Goal: Task Accomplishment & Management: Complete application form

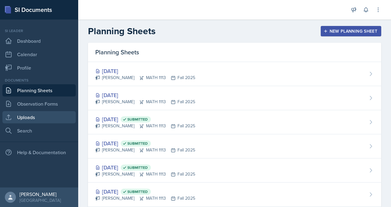
click at [50, 123] on link "Uploads" at bounding box center [38, 117] width 73 height 12
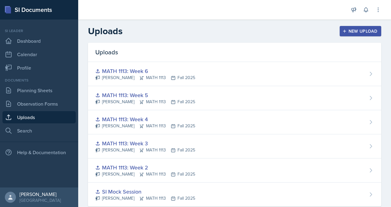
click at [186, 43] on header "Uploads New Upload" at bounding box center [234, 31] width 313 height 23
click at [350, 36] on button "New Upload" at bounding box center [360, 31] width 42 height 10
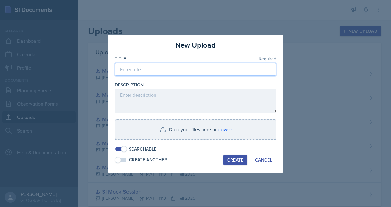
click at [204, 64] on input at bounding box center [195, 69] width 161 height 13
type input "MATH 1113: Week 7"
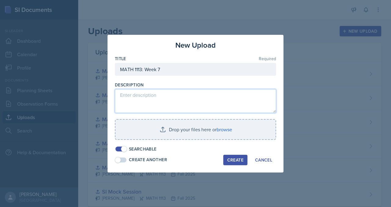
click at [189, 94] on textarea at bounding box center [195, 101] width 161 height 24
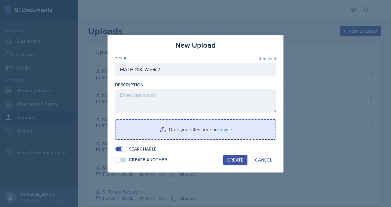
click at [225, 139] on input "file" at bounding box center [195, 130] width 160 height 20
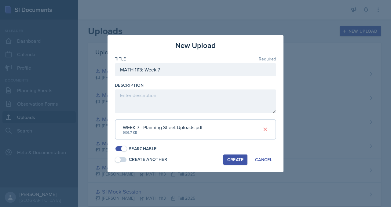
click at [239, 162] on div "Create" at bounding box center [235, 159] width 16 height 5
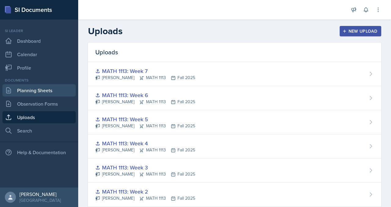
click at [40, 96] on link "Planning Sheets" at bounding box center [38, 90] width 73 height 12
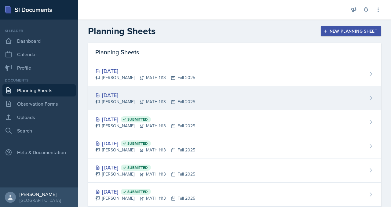
click at [163, 99] on div "[DATE]" at bounding box center [145, 95] width 100 height 8
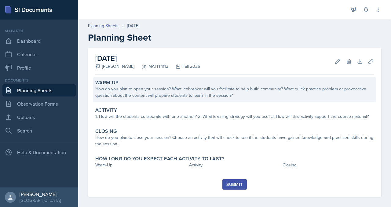
click at [154, 99] on div "How do you plan to open your session? What icebreaker will you facilitate to he…" at bounding box center [234, 92] width 278 height 13
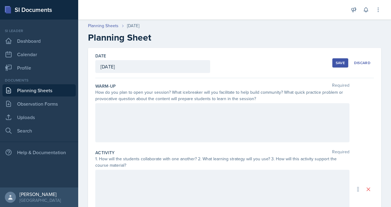
click at [149, 142] on div at bounding box center [222, 122] width 254 height 39
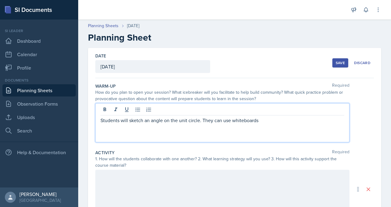
click at [273, 124] on p "Students will sketch an angle on the unit circle. They can use whiteboards" at bounding box center [222, 120] width 244 height 7
click at [327, 142] on div "Students will sketch an angle on the unit circle. They may use whiteboards" at bounding box center [222, 122] width 254 height 39
click at [324, 124] on p "Students will sketch an angle on the unit circle. They may use whiteboards" at bounding box center [222, 120] width 244 height 7
click at [325, 124] on p "Students will sketch an angle on the unit circle. They may use whiteboards" at bounding box center [222, 120] width 244 height 7
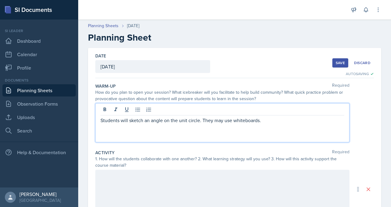
click at [253, 124] on p "Students will sketch an angle on the unit circle. They may use whiteboards." at bounding box center [222, 120] width 244 height 7
click at [217, 131] on p "Students will sketch an angle on the unit circle. They must then find exact val…" at bounding box center [222, 124] width 244 height 15
click at [268, 131] on p "Students will sketch an angle on the unit circle. They must then find exact val…" at bounding box center [222, 124] width 244 height 15
click at [267, 131] on p "Students will sketch an angle on the unit circle. They must then find exact val…" at bounding box center [222, 124] width 244 height 15
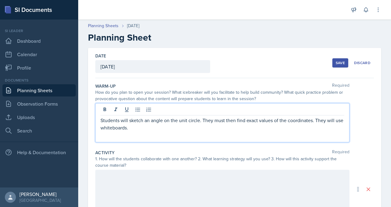
click at [265, 131] on p "Students will sketch an angle on the unit circle. They must then find exact val…" at bounding box center [222, 124] width 244 height 15
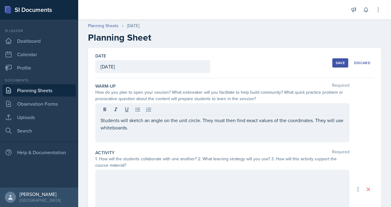
click at [261, 142] on div "Students will sketch an angle on the unit circle. They must then find exact val…" at bounding box center [222, 122] width 254 height 39
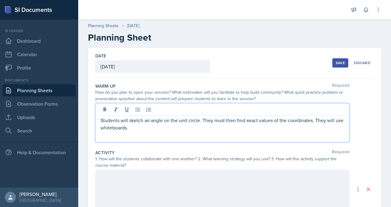
click at [265, 131] on p "Students will sketch an angle on the unit circle. They must then find exact val…" at bounding box center [222, 124] width 244 height 15
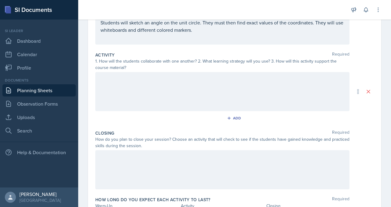
click at [173, 111] on div at bounding box center [222, 91] width 254 height 39
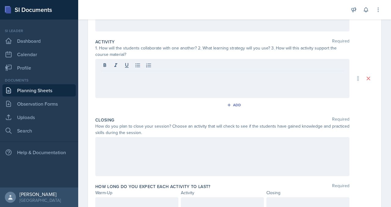
click at [156, 31] on div "Students will sketch an angle on the unit circle. They must then find exact val…" at bounding box center [222, 11] width 254 height 39
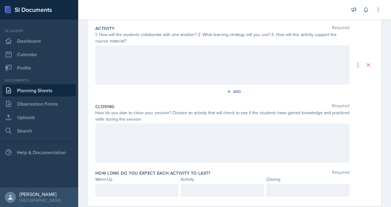
click at [156, 7] on p "Students will sketch an angle on the unit circle. They must then find exact val…" at bounding box center [222, -1] width 244 height 15
click at [140, 85] on div at bounding box center [222, 64] width 254 height 39
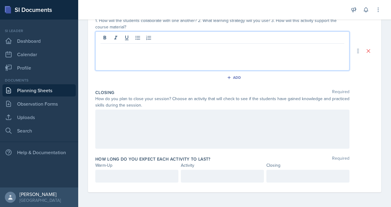
scroll to position [150, 0]
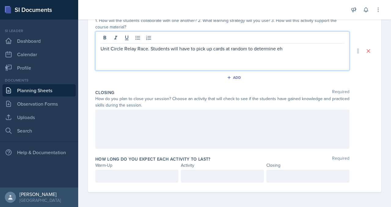
click at [221, 52] on p "Unit Circle Relay Race. Students will have to pick up cards at random to determ…" at bounding box center [222, 48] width 244 height 7
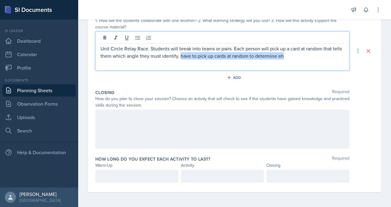
drag, startPoint x: 269, startPoint y: 110, endPoint x: 126, endPoint y: 112, distance: 142.8
click at [126, 60] on p "Unit Circle Relay Race. Students will break into teams or pairs. Each person wi…" at bounding box center [222, 52] width 244 height 15
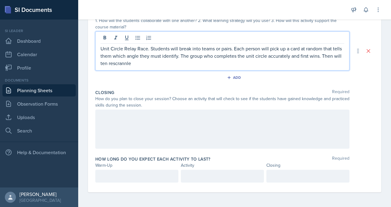
click at [154, 67] on p "Unit Circle Relay Race. Students will break into teams or pairs. Each person wi…" at bounding box center [222, 56] width 244 height 22
click at [145, 67] on p "Unit Circle Relay Race. Students will break into teams or pairs. Each person wi…" at bounding box center [222, 56] width 244 height 22
click at [141, 67] on p "Unit Circle Relay Race. Students will break into teams or pairs. Each person wi…" at bounding box center [222, 56] width 244 height 22
click at [177, 67] on p "Unit Circle Relay Race. Students will break into teams or pairs. Each person wi…" at bounding box center [222, 56] width 244 height 22
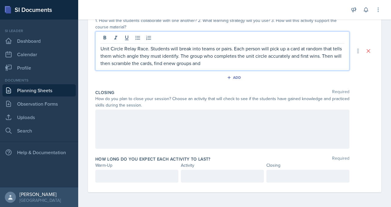
click at [206, 67] on p "Unit Circle Relay Race. Students will break into teams or pairs. Each person wi…" at bounding box center [222, 56] width 244 height 22
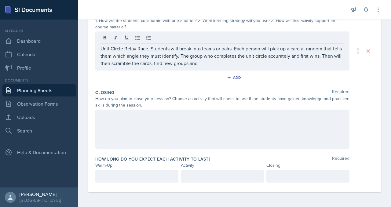
click at [256, 70] on div "Unit Circle Relay Race. Students will break into teams or pairs. Each person wi…" at bounding box center [222, 50] width 254 height 39
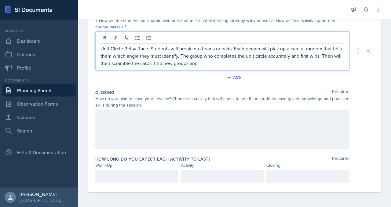
click at [255, 67] on p "Unit Circle Relay Race. Students will break into teams or pairs. Each person wi…" at bounding box center [222, 56] width 244 height 22
click at [202, 110] on div at bounding box center [222, 129] width 254 height 39
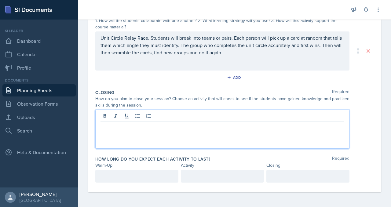
scroll to position [232, 0]
click at [169, 123] on p "Students will complete" at bounding box center [222, 126] width 244 height 7
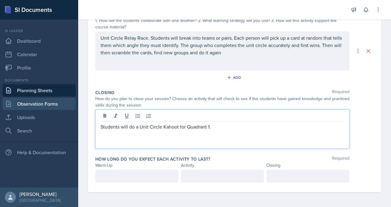
drag, startPoint x: 273, startPoint y: 129, endPoint x: 71, endPoint y: 123, distance: 201.5
click at [71, 123] on div "SI Documents Si leader Dashboard Calendar Profile Documents Planning Sheets Obs…" at bounding box center [195, 103] width 391 height 207
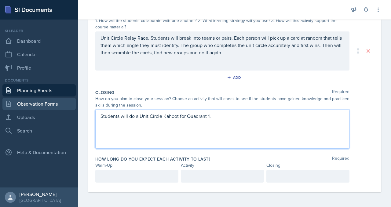
copy p "Students will do a Unit Circle Kahoot for Quadrant 1."
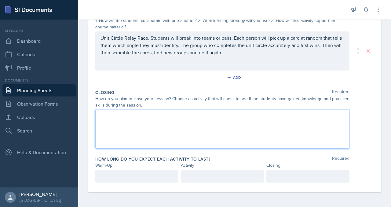
click at [285, 56] on p "Unit Circle Relay Race. Students will break into teams or pairs. Each person wi…" at bounding box center [222, 45] width 244 height 22
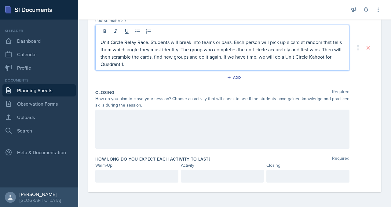
click at [171, 149] on div at bounding box center [222, 129] width 254 height 39
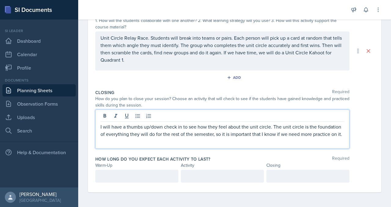
scroll to position [249, 0]
click at [166, 172] on p at bounding box center [136, 175] width 73 height 7
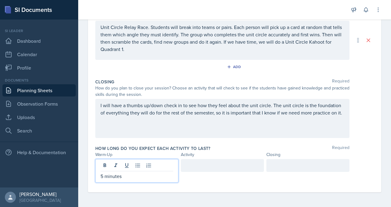
click at [311, 159] on div at bounding box center [307, 165] width 83 height 13
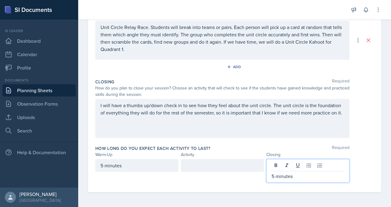
click at [237, 159] on div at bounding box center [222, 165] width 83 height 13
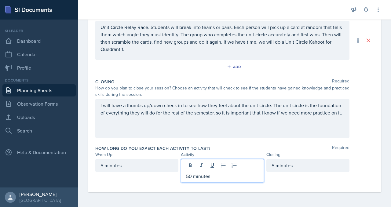
scroll to position [0, 0]
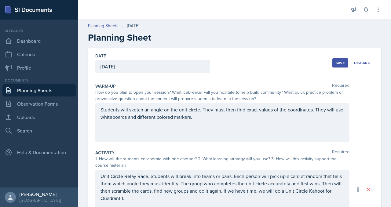
click at [332, 67] on button "Save" at bounding box center [340, 62] width 16 height 9
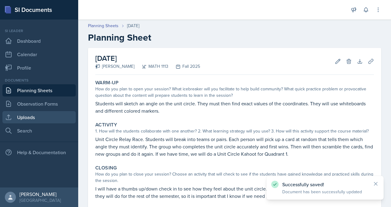
click at [54, 122] on link "Uploads" at bounding box center [38, 117] width 73 height 12
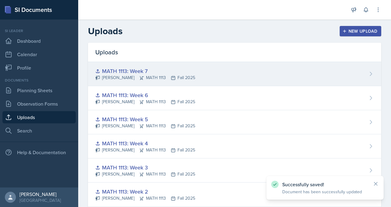
click at [151, 75] on div "MATH 1113: Week 7" at bounding box center [145, 71] width 100 height 8
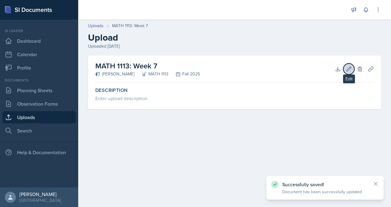
click at [346, 71] on icon at bounding box center [348, 69] width 5 height 5
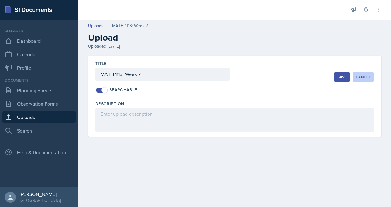
click at [356, 79] on div "Cancel" at bounding box center [363, 76] width 15 height 5
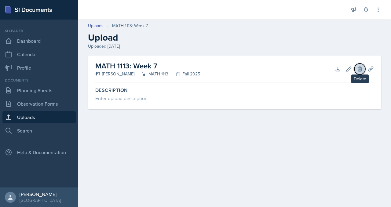
click at [357, 71] on icon at bounding box center [359, 69] width 4 height 5
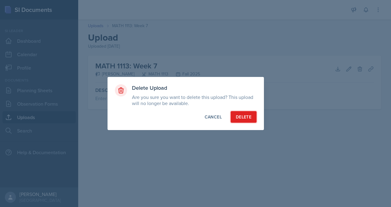
click at [251, 120] on div "Delete" at bounding box center [244, 117] width 16 height 6
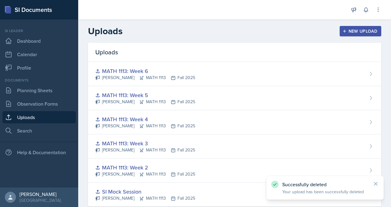
click at [172, 58] on div "Uploads" at bounding box center [234, 52] width 293 height 19
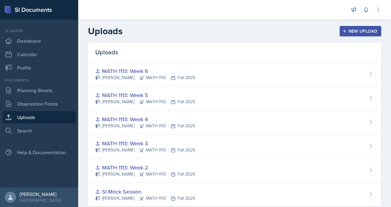
click at [342, 33] on icon "button" at bounding box center [344, 31] width 4 height 4
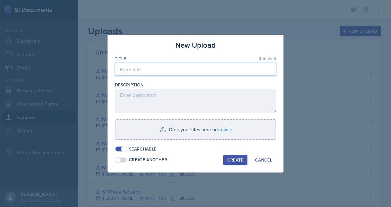
click at [247, 63] on input at bounding box center [195, 69] width 161 height 13
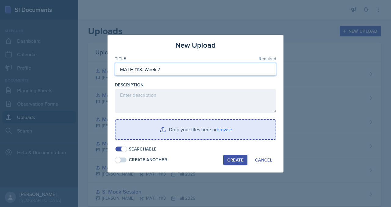
type input "MATH 1113: Week 7"
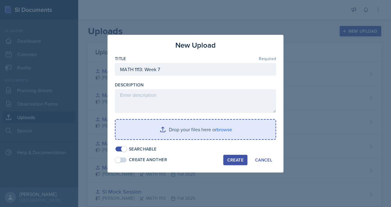
click at [201, 131] on input "file" at bounding box center [195, 130] width 160 height 20
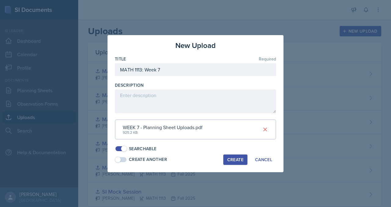
click at [243, 162] on div "Create" at bounding box center [235, 159] width 16 height 5
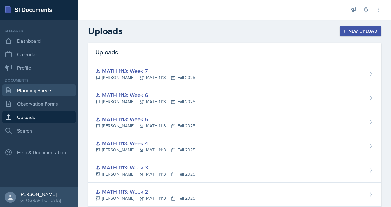
click at [23, 96] on link "Planning Sheets" at bounding box center [38, 90] width 73 height 12
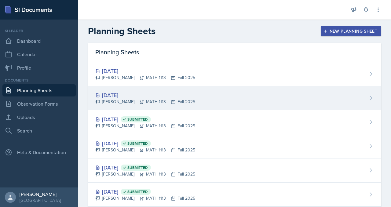
click at [168, 99] on div "[DATE]" at bounding box center [145, 95] width 100 height 8
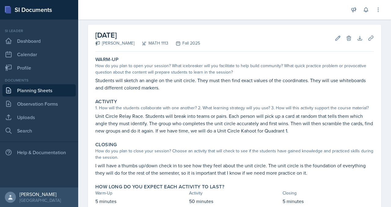
scroll to position [2, 0]
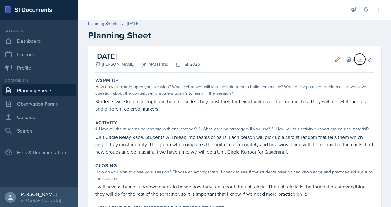
drag, startPoint x: 349, startPoint y: 74, endPoint x: 233, endPoint y: 73, distance: 116.6
click at [233, 73] on div "[DATE] [PERSON_NAME] MATH 1113 Fall 2025 Edit Delete Download Uploads Autosaving" at bounding box center [234, 59] width 278 height 27
click at [200, 62] on h2 "[DATE]" at bounding box center [147, 56] width 105 height 11
click at [335, 61] on icon at bounding box center [337, 59] width 5 height 5
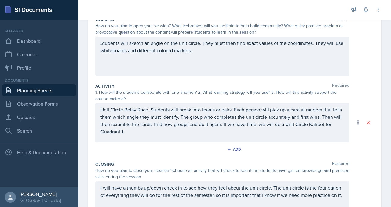
scroll to position [0, 0]
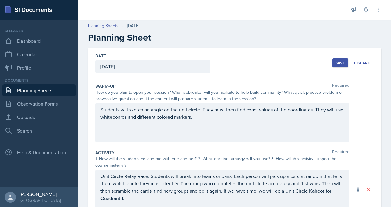
click at [335, 65] on div "Save" at bounding box center [339, 62] width 9 height 5
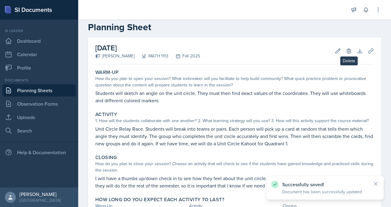
scroll to position [11, 0]
click at [367, 54] on icon at bounding box center [370, 51] width 6 height 6
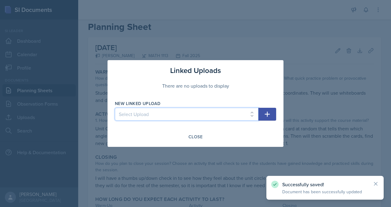
click at [252, 113] on select "Select Upload SI Mock Session MATH 1113: Week 5 MATH 1113: Week 4 MATH 1113: We…" at bounding box center [186, 114] width 143 height 13
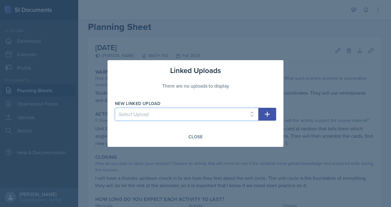
select select "cd37751c-1960-4918-b459-d1f739b7ab2b"
click at [115, 109] on select "Select Upload SI Mock Session MATH 1113: Week 5 MATH 1113: Week 4 MATH 1113: We…" at bounding box center [186, 114] width 143 height 13
click at [271, 113] on icon "button" at bounding box center [266, 113] width 7 height 7
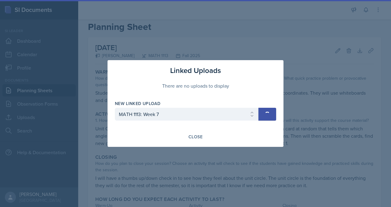
select select
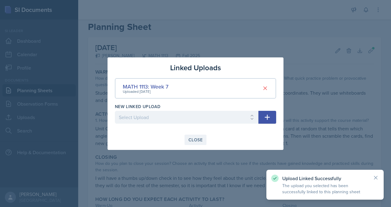
click at [201, 142] on div "Close" at bounding box center [195, 139] width 14 height 5
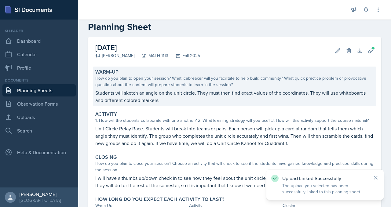
scroll to position [165, 0]
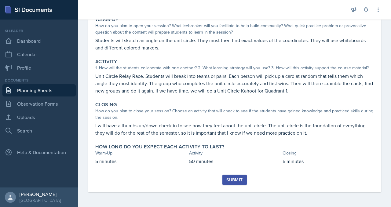
click at [239, 177] on div "Submit" at bounding box center [234, 179] width 16 height 5
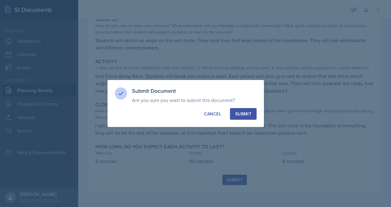
click at [256, 110] on button "Submit" at bounding box center [243, 114] width 27 height 12
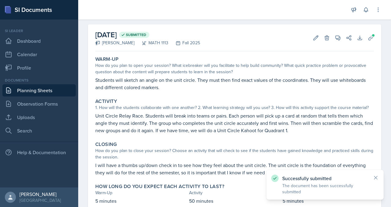
scroll to position [0, 0]
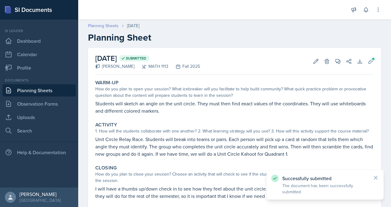
click at [118, 29] on link "Planning Sheets" at bounding box center [103, 26] width 31 height 6
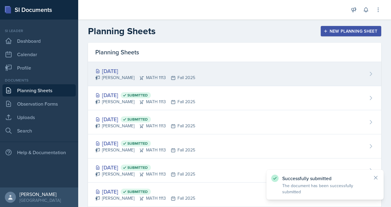
click at [164, 75] on div "[DATE]" at bounding box center [145, 71] width 100 height 8
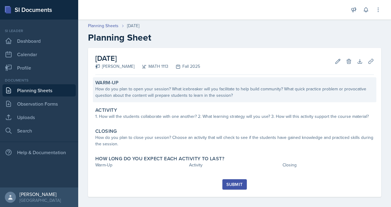
click at [154, 86] on div "Warm-Up" at bounding box center [234, 83] width 278 height 6
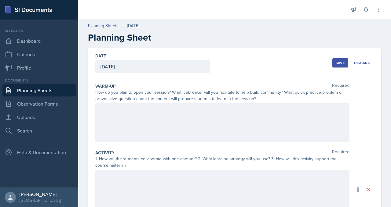
click at [171, 142] on div at bounding box center [222, 122] width 254 height 39
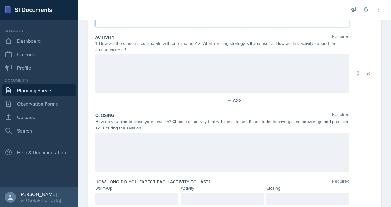
click at [143, 93] on div at bounding box center [222, 73] width 254 height 39
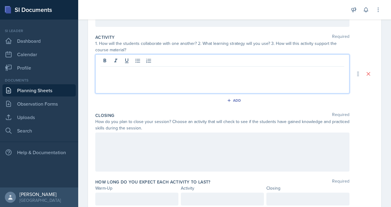
scroll to position [115, 0]
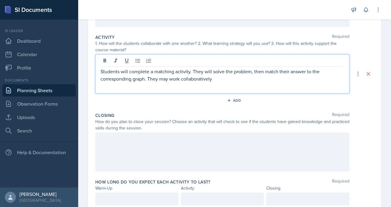
click at [149, 93] on div "Students will complete a matching activity. They will solve the problem, then m…" at bounding box center [222, 73] width 254 height 39
click at [149, 82] on p "Students will complete a matching activity. They will solve the problem, then m…" at bounding box center [222, 75] width 244 height 15
click at [170, 82] on p "Students will complete a matching activity. They will solve the problem, then m…" at bounding box center [222, 75] width 244 height 15
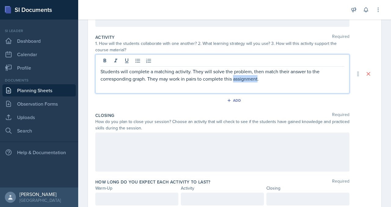
click at [170, 82] on p "Students will complete a matching activity. They will solve the problem, then m…" at bounding box center [222, 75] width 244 height 15
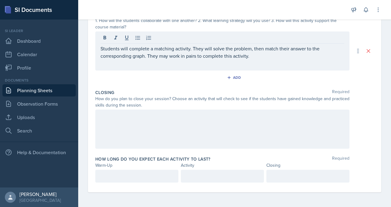
click at [167, 149] on div at bounding box center [222, 129] width 254 height 39
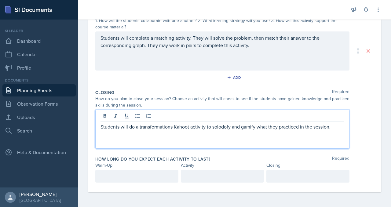
click at [276, 130] on p "Students will do a transformations Kahoot activity to solodofy and gamify what …" at bounding box center [222, 126] width 244 height 7
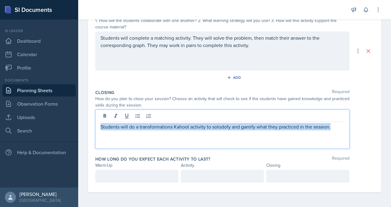
click at [276, 130] on p "Students will do a transformations Kahoot activity to solodofy and gamify what …" at bounding box center [222, 126] width 244 height 7
click at [273, 130] on p "Students will do a transformations Kahoot activity to solodofy and gamify what …" at bounding box center [222, 126] width 244 height 7
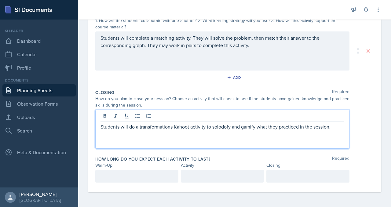
click at [275, 130] on p "Students will do a transformations Kahoot activity to solodofy and gamify what …" at bounding box center [222, 126] width 244 height 7
click at [280, 130] on p "Students will do a transformations Kahoot activity to solidofy and gamify what …" at bounding box center [222, 126] width 244 height 7
click at [280, 130] on p "Students will do a transformations Kahoot activity to solidify and gamify what …" at bounding box center [222, 126] width 244 height 7
click at [224, 130] on p "Students will do a transformations Kahoot activity to solidify and gamify what …" at bounding box center [222, 126] width 244 height 7
click at [217, 130] on p "Students will do a transformations Kahoot activity to solidify and gamify what …" at bounding box center [222, 126] width 244 height 7
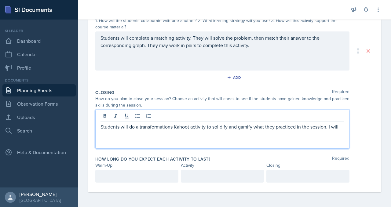
click at [221, 130] on p "Students will do a transformations Kahoot activity to solidify and gamify what …" at bounding box center [222, 126] width 244 height 7
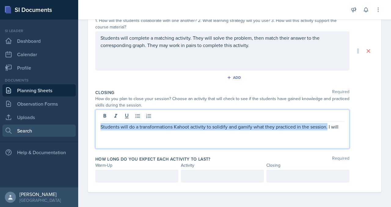
drag, startPoint x: 202, startPoint y: 148, endPoint x: 89, endPoint y: 143, distance: 113.6
click at [89, 143] on div "SI Documents Si leader Dashboard Calendar Profile Documents Planning Sheets Obs…" at bounding box center [195, 103] width 391 height 207
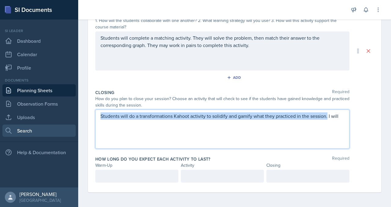
scroll to position [186, 0]
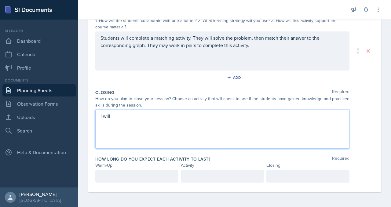
click at [186, 49] on p "Students will complete a matching activity. They will solve the problem, then m…" at bounding box center [222, 41] width 244 height 15
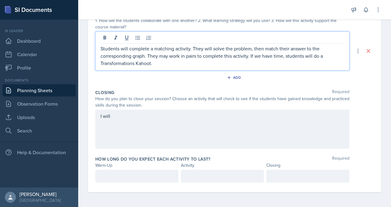
click at [144, 149] on div "I will" at bounding box center [222, 129] width 254 height 39
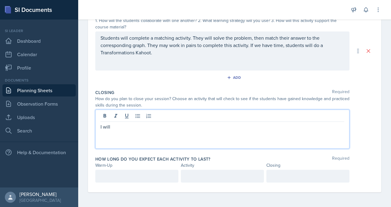
drag, startPoint x: 139, startPoint y: 138, endPoint x: 113, endPoint y: 138, distance: 26.6
click at [113, 138] on div "Date [DATE] [DATE] 28 29 30 1 2 3 4 5 6 7 8 9 10 11 12 13 14 15 16 17 18 19 20 …" at bounding box center [234, 51] width 293 height 283
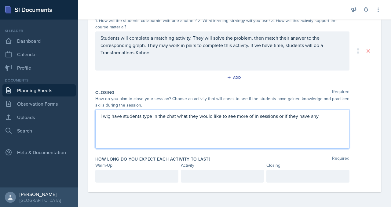
click at [137, 120] on p "I wi;; have students type in the chat what they would like to see more of in se…" at bounding box center [222, 115] width 244 height 7
click at [212, 120] on p "I will have students type in the chat what they would like to see more of in se…" at bounding box center [222, 115] width 244 height 7
click at [192, 127] on p "I will have students type in the chat what they would like to see more of in se…" at bounding box center [222, 119] width 244 height 15
click at [177, 127] on p "I will have students type in the chat what they would like to see more of in se…" at bounding box center [222, 119] width 244 height 15
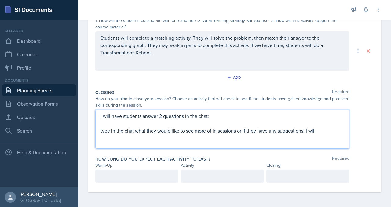
click at [162, 127] on p at bounding box center [222, 123] width 244 height 7
click at [123, 149] on div "I will have students answer 2 questions in the chat: What would you like more p…" at bounding box center [222, 129] width 254 height 39
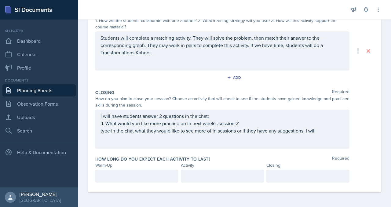
scroll to position [200, 0]
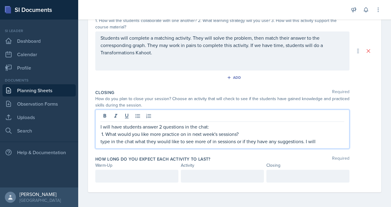
click at [126, 145] on p "type in the chat what they would like to see more of in sessions or if they hav…" at bounding box center [222, 141] width 244 height 7
click at [124, 149] on div "I will have students answer 2 questions in the chat: What would you like more p…" at bounding box center [222, 129] width 254 height 39
click at [125, 145] on p "type in the chat what they would like to see more of in sessions or if they hav…" at bounding box center [222, 141] width 244 height 7
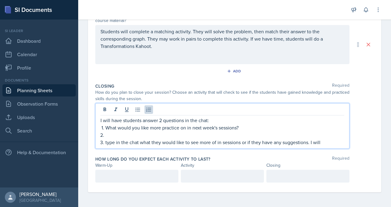
click at [132, 139] on p at bounding box center [224, 134] width 239 height 7
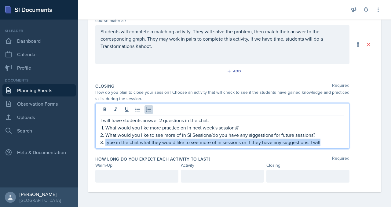
drag, startPoint x: 213, startPoint y: 186, endPoint x: 118, endPoint y: 179, distance: 94.6
click at [118, 179] on div "Date [DATE] [DATE] 28 29 30 1 2 3 4 5 6 7 8 9 10 11 12 13 14 15 16 17 18 19 20 …" at bounding box center [234, 47] width 293 height 289
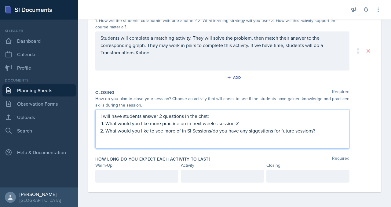
click at [137, 134] on p "What would you like to see more of in SI Sessions/do you have any siggestions f…" at bounding box center [224, 130] width 239 height 7
click at [229, 134] on p "What would you like to see more of in SI Sessions/do you have any suggestions f…" at bounding box center [224, 130] width 239 height 7
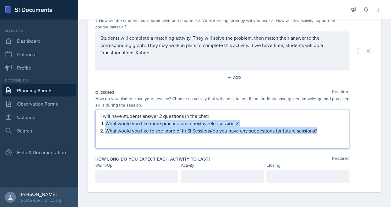
drag, startPoint x: 223, startPoint y: 168, endPoint x: 121, endPoint y: 150, distance: 103.9
click at [121, 149] on div "I will have students answer 2 questions in the chat: What would you like more p…" at bounding box center [222, 129] width 254 height 39
copy ol "What would you like more practice on in next week's sessions? What would you li…"
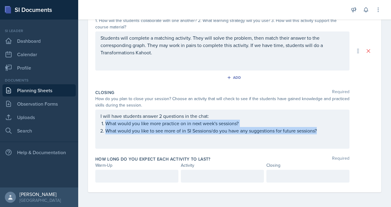
scroll to position [200, 0]
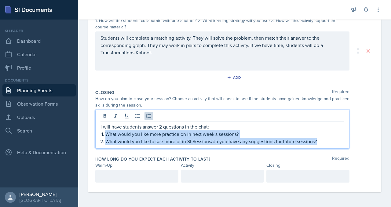
click at [183, 145] on p "What would you like to see more of in SI Sessions/do you have any suggestions f…" at bounding box center [224, 141] width 239 height 7
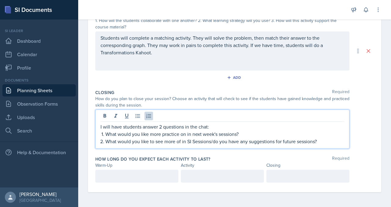
scroll to position [166, 0]
click at [153, 172] on p at bounding box center [136, 175] width 73 height 7
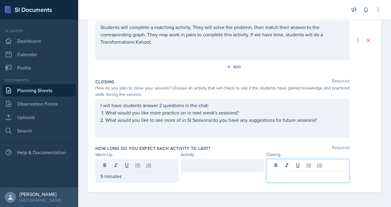
click at [296, 180] on p at bounding box center [307, 175] width 73 height 7
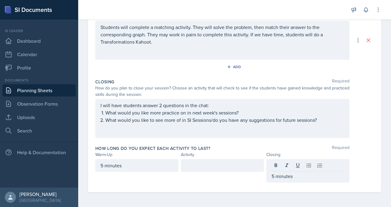
click at [234, 164] on div at bounding box center [222, 165] width 83 height 13
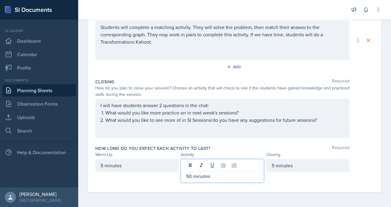
click at [343, 151] on div "Warm-Up Activity Closing" at bounding box center [234, 154] width 278 height 6
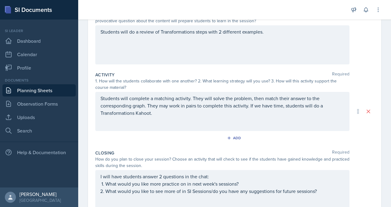
scroll to position [0, 0]
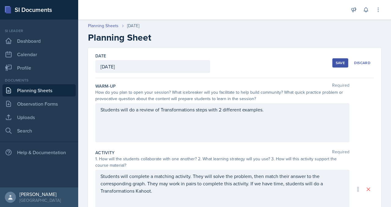
click at [332, 67] on button "Save" at bounding box center [340, 62] width 16 height 9
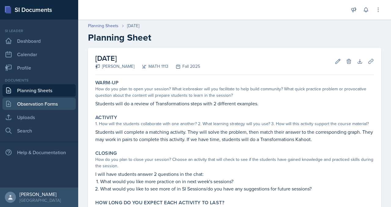
click at [34, 110] on link "Observation Forms" at bounding box center [38, 104] width 73 height 12
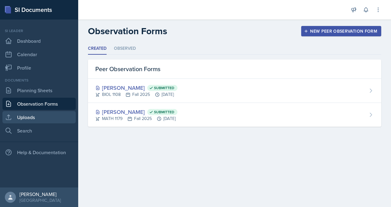
click at [34, 123] on link "Uploads" at bounding box center [38, 117] width 73 height 12
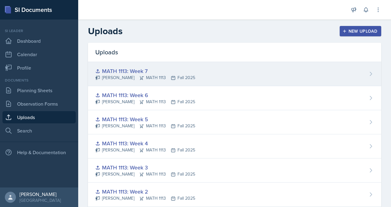
click at [367, 77] on icon at bounding box center [370, 74] width 6 height 6
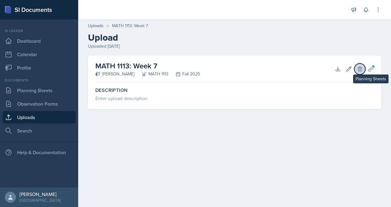
click at [356, 74] on button "Delete" at bounding box center [359, 68] width 11 height 11
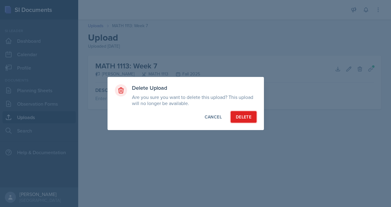
click at [251, 120] on div "Delete" at bounding box center [244, 117] width 16 height 6
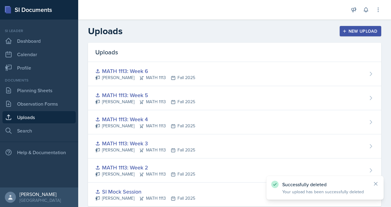
click at [356, 34] on div "New Upload" at bounding box center [360, 31] width 34 height 5
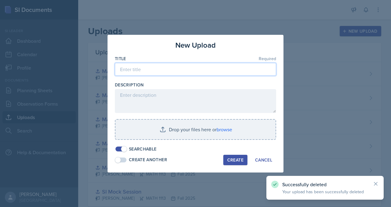
click at [192, 63] on input at bounding box center [195, 69] width 161 height 13
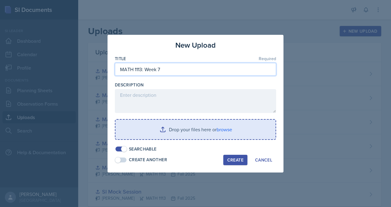
type input "MATH 1113: Week 7"
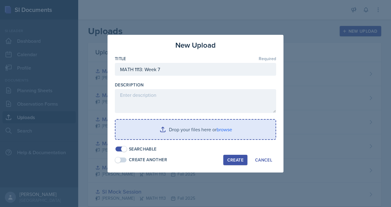
click at [171, 138] on input "file" at bounding box center [195, 130] width 160 height 20
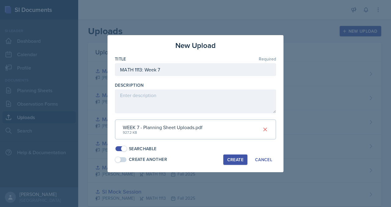
click at [242, 162] on div "Create" at bounding box center [235, 159] width 16 height 5
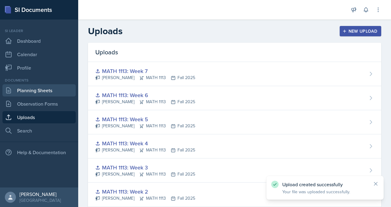
click at [64, 95] on link "Planning Sheets" at bounding box center [38, 90] width 73 height 12
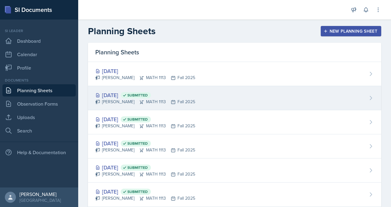
click at [136, 99] on div "[DATE] Submitted" at bounding box center [145, 95] width 100 height 8
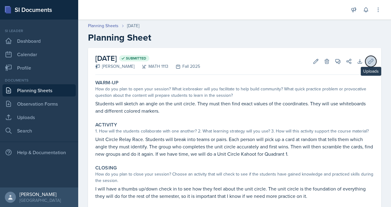
click at [371, 67] on button "Uploads" at bounding box center [370, 61] width 11 height 11
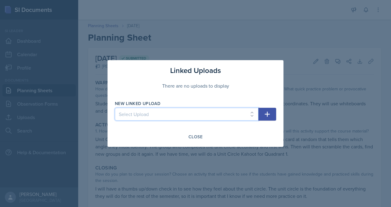
click at [214, 116] on select "Select Upload SI Mock Session MATH 1113: Week 5 MATH 1113: Week 4 MATH 1113: We…" at bounding box center [186, 114] width 143 height 13
select select "0691b0a4-a561-4b30-904f-bc0d4af5055e"
click at [115, 109] on select "Select Upload SI Mock Session MATH 1113: Week 5 MATH 1113: Week 4 MATH 1113: We…" at bounding box center [186, 114] width 143 height 13
click at [271, 117] on icon "button" at bounding box center [266, 113] width 7 height 7
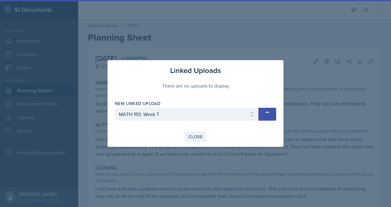
select select
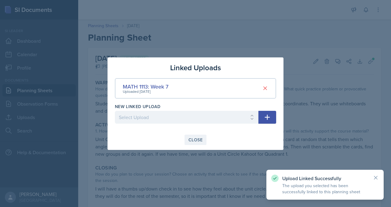
click at [202, 142] on div "Close" at bounding box center [195, 139] width 14 height 5
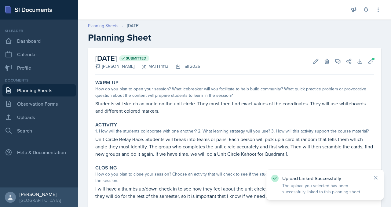
click at [118, 29] on link "Planning Sheets" at bounding box center [103, 26] width 31 height 6
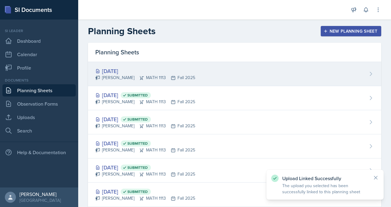
click at [156, 81] on div "[DATE] [PERSON_NAME] MATH 1113 Fall 2025" at bounding box center [234, 74] width 293 height 24
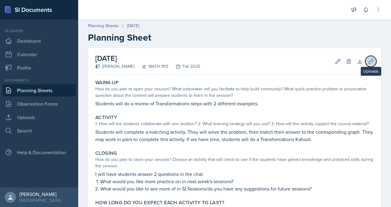
click at [367, 64] on icon at bounding box center [370, 61] width 6 height 6
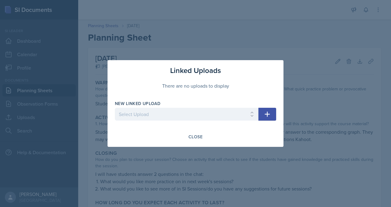
click at [225, 107] on div "New Linked Upload" at bounding box center [186, 103] width 143 height 6
click at [224, 115] on select "Select Upload SI Mock Session MATH 1113: Week 5 MATH 1113: Week 4 MATH 1113: We…" at bounding box center [186, 114] width 143 height 13
select select "0691b0a4-a561-4b30-904f-bc0d4af5055e"
click at [115, 109] on select "Select Upload SI Mock Session MATH 1113: Week 5 MATH 1113: Week 4 MATH 1113: We…" at bounding box center [186, 114] width 143 height 13
click at [270, 117] on icon "button" at bounding box center [267, 114] width 5 height 5
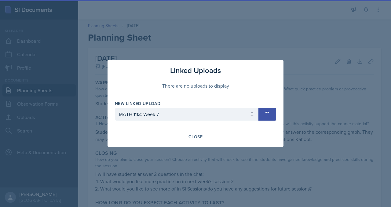
select select
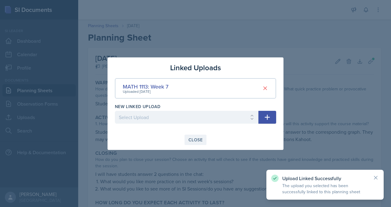
click at [188, 142] on div "Close" at bounding box center [195, 139] width 14 height 5
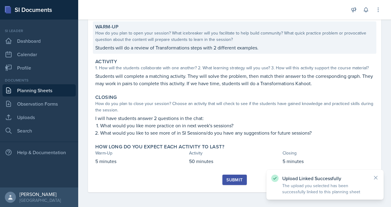
scroll to position [156, 0]
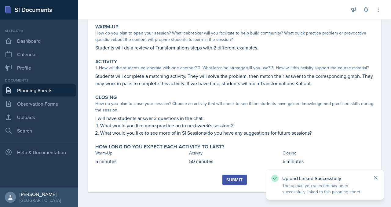
click at [372, 175] on icon at bounding box center [375, 178] width 6 height 6
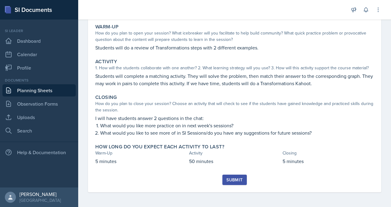
click at [242, 177] on div "Submit" at bounding box center [234, 179] width 16 height 5
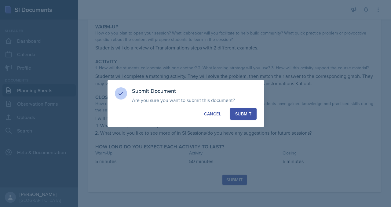
click at [259, 109] on div "Submit Document Are you sure you want to submit this document? This document wi…" at bounding box center [185, 103] width 156 height 47
click at [251, 113] on div "Submit" at bounding box center [243, 114] width 16 height 6
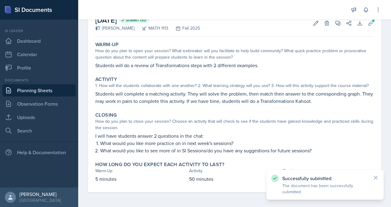
scroll to position [134, 0]
click at [377, 170] on div "Successfully submitted The document has been successfully submitted" at bounding box center [324, 185] width 117 height 30
click at [374, 175] on icon at bounding box center [375, 178] width 6 height 6
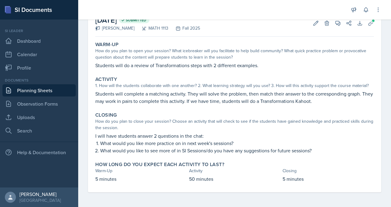
scroll to position [0, 0]
